Goal: Task Accomplishment & Management: Use online tool/utility

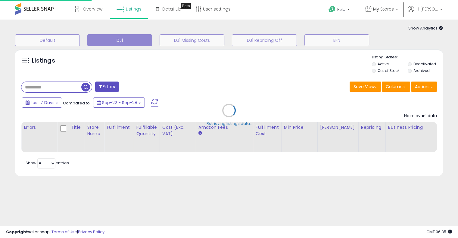
type input "**********"
select select "**"
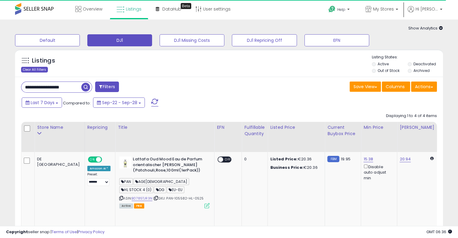
click at [32, 68] on div "Clear All Filters" at bounding box center [34, 70] width 27 height 6
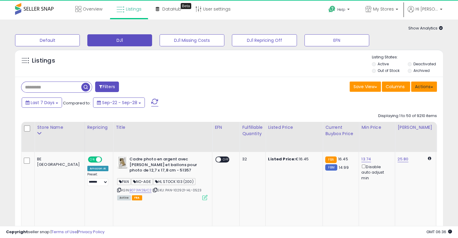
click at [433, 88] on button "Actions" at bounding box center [424, 87] width 26 height 10
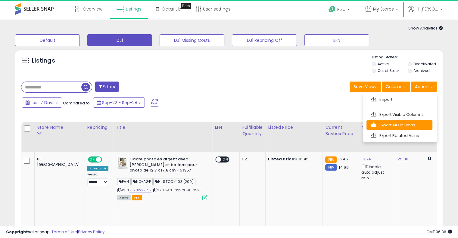
click at [422, 122] on link "Export All Columns" at bounding box center [399, 124] width 66 height 9
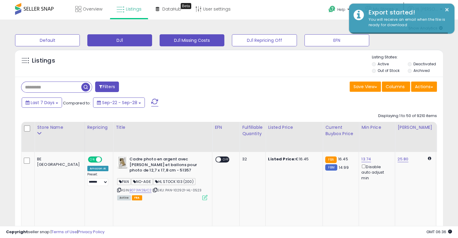
click at [213, 42] on button "DJ1 Missing Costs" at bounding box center [192, 40] width 65 height 12
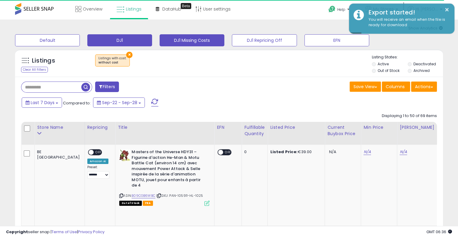
click at [138, 38] on button "DJ1" at bounding box center [119, 40] width 65 height 12
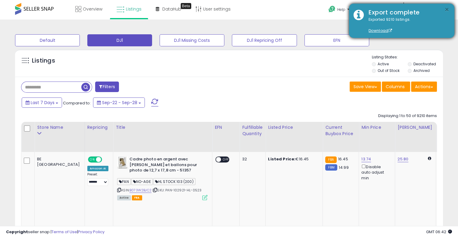
click at [447, 10] on button "×" at bounding box center [446, 10] width 5 height 8
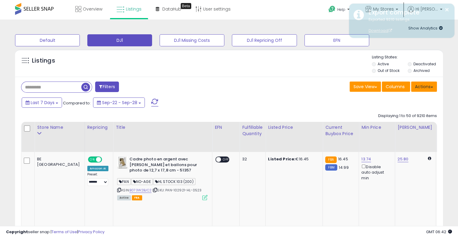
click at [433, 86] on button "Actions" at bounding box center [424, 87] width 26 height 10
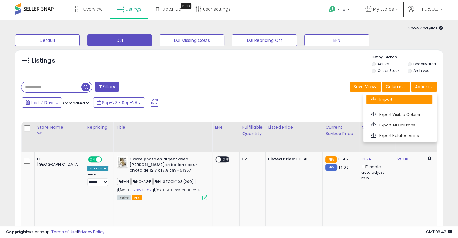
click at [423, 98] on link "Import" at bounding box center [399, 99] width 66 height 9
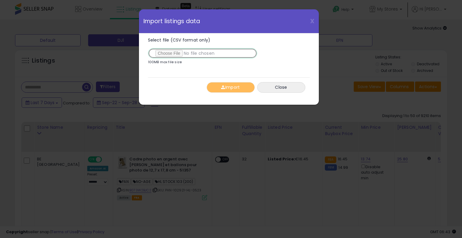
click at [170, 52] on input "Select file (CSV format only)" at bounding box center [202, 53] width 109 height 10
type input "**********"
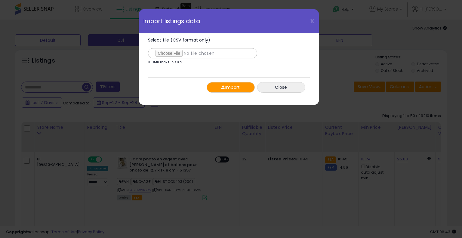
click at [229, 89] on button "Import" at bounding box center [231, 87] width 48 height 11
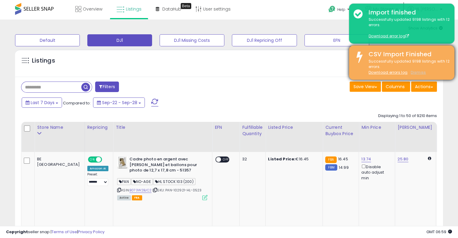
click at [423, 72] on u "Dismiss" at bounding box center [418, 72] width 15 height 5
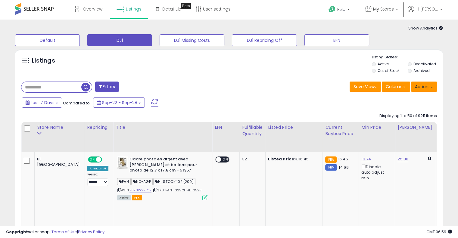
click at [435, 88] on button "Actions" at bounding box center [424, 87] width 26 height 10
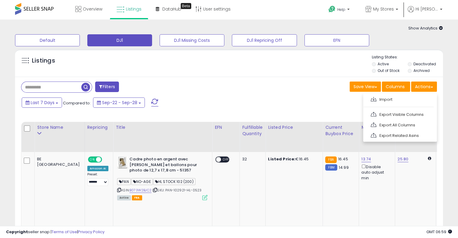
click at [238, 82] on div "Save View Save As New View Columns Actions [GEOGRAPHIC_DATA]" at bounding box center [335, 88] width 212 height 12
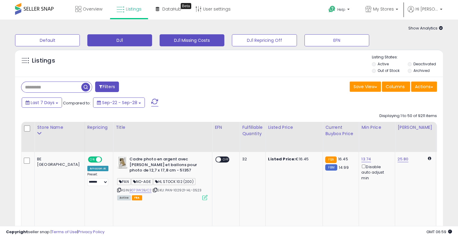
click at [204, 40] on button "DJ1 Missing Costs" at bounding box center [192, 40] width 65 height 12
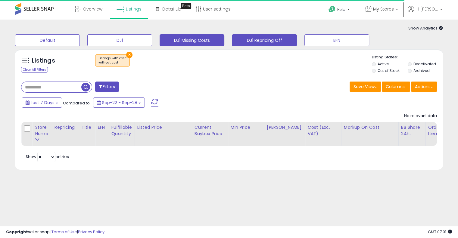
click at [277, 36] on button "DJ1 Repricing Off" at bounding box center [264, 40] width 65 height 12
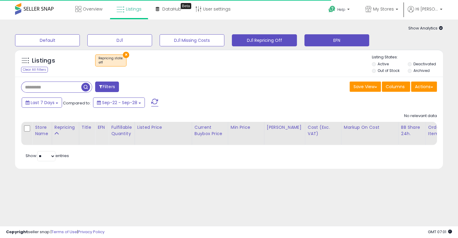
click at [329, 42] on button "EFN" at bounding box center [336, 40] width 65 height 12
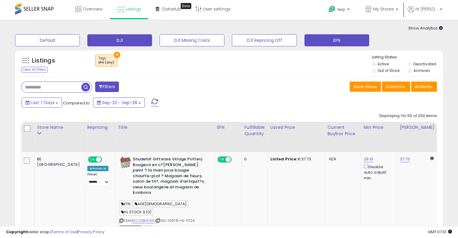
click at [134, 38] on button "DJ1" at bounding box center [119, 40] width 65 height 12
